Goal: Information Seeking & Learning: Learn about a topic

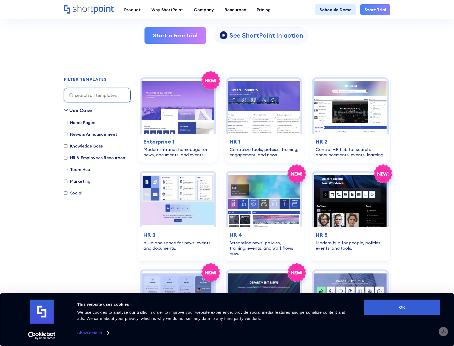
scroll to position [133, 0]
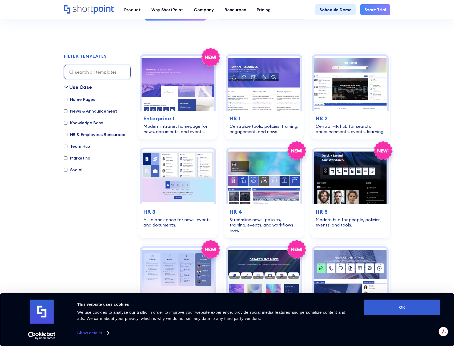
click at [75, 147] on label "Team Hub" at bounding box center [77, 146] width 26 height 6
click at [68, 147] on input "Team Hub" at bounding box center [65, 146] width 3 height 3
checkbox input "true"
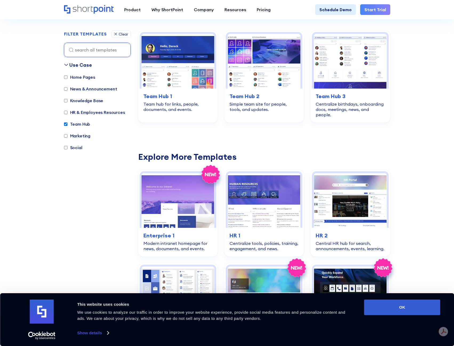
scroll to position [159, 0]
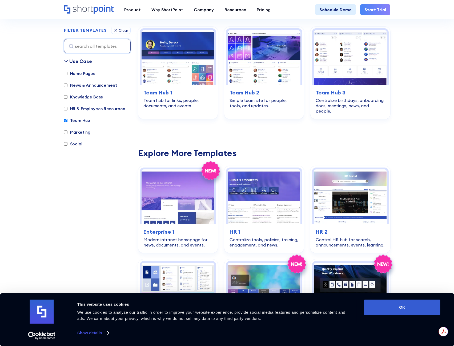
click at [79, 73] on label "Home Pages" at bounding box center [79, 73] width 31 height 6
click at [68, 73] on input "Home Pages" at bounding box center [65, 73] width 3 height 3
checkbox input "true"
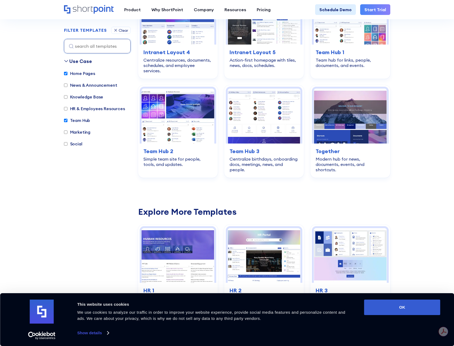
scroll to position [293, 0]
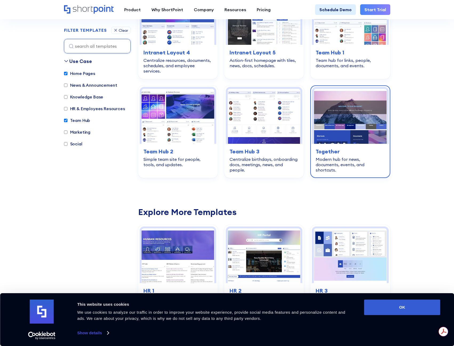
click at [366, 109] on img at bounding box center [350, 116] width 73 height 55
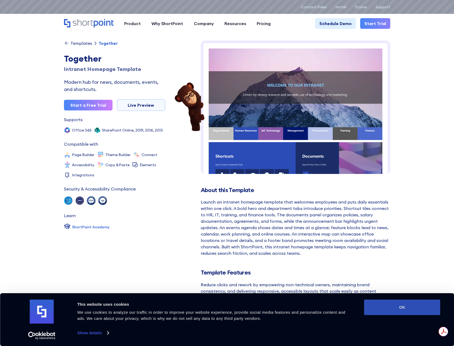
click at [383, 308] on button "OK" at bounding box center [402, 307] width 76 height 15
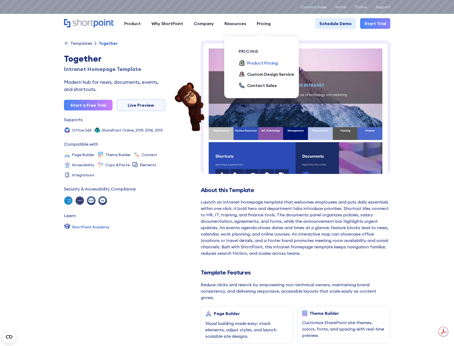
click at [264, 63] on div "Product Pricing" at bounding box center [262, 63] width 31 height 6
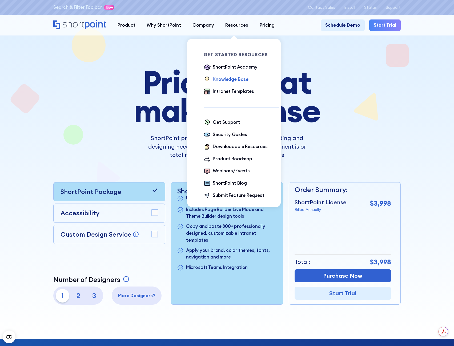
click at [227, 78] on div "Knowledge Base" at bounding box center [231, 79] width 36 height 7
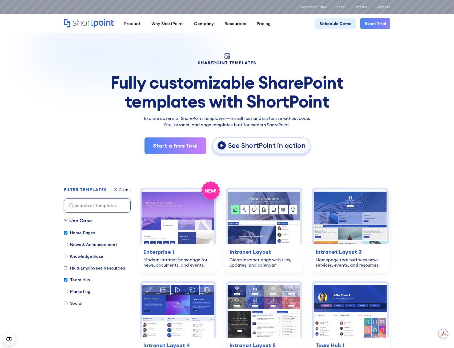
click at [278, 148] on p "See ShortPoint in action" at bounding box center [267, 145] width 78 height 9
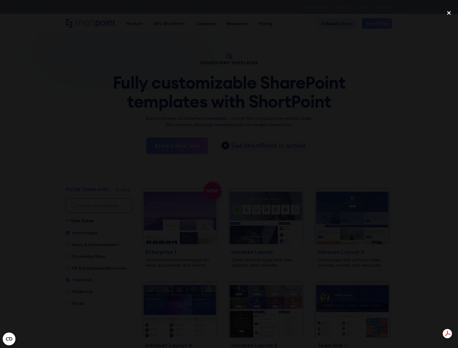
click at [450, 14] on div "close lightbox" at bounding box center [449, 13] width 18 height 12
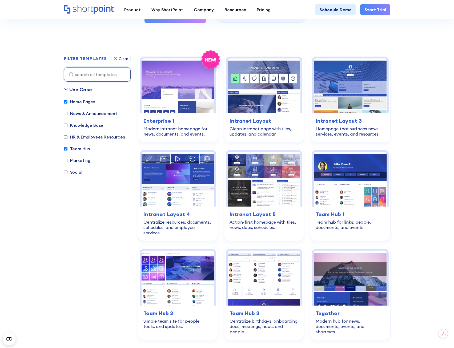
scroll to position [187, 0]
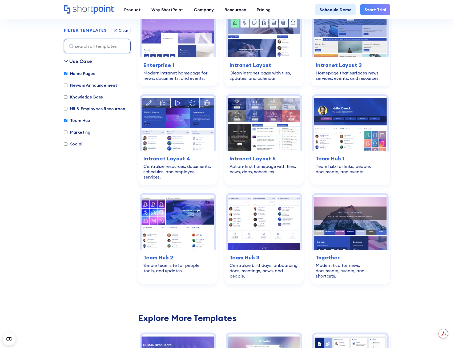
click at [66, 123] on label "Team Hub" at bounding box center [77, 120] width 26 height 6
click at [66, 122] on input "Team Hub" at bounding box center [65, 120] width 3 height 3
checkbox input "false"
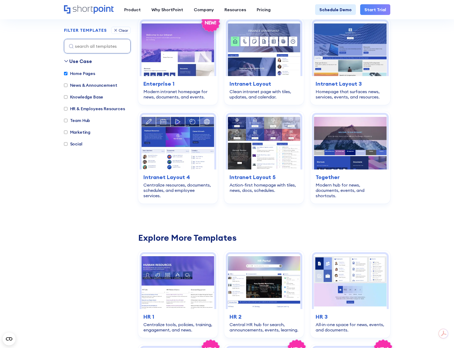
scroll to position [159, 0]
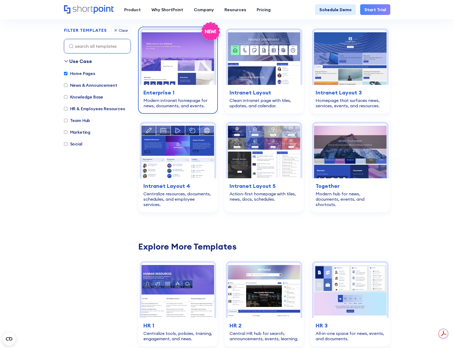
click at [175, 55] on img at bounding box center [178, 57] width 73 height 55
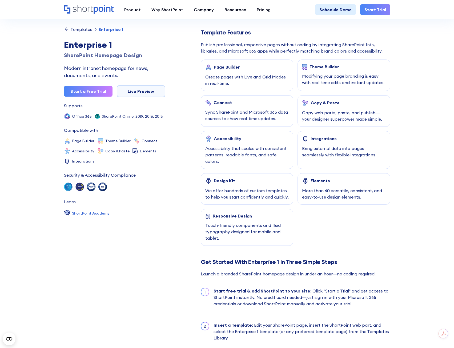
scroll to position [80, 0]
